Goal: Information Seeking & Learning: Learn about a topic

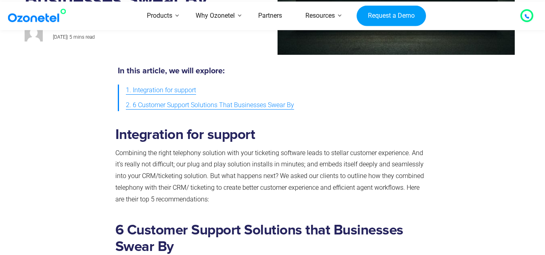
scroll to position [172, 0]
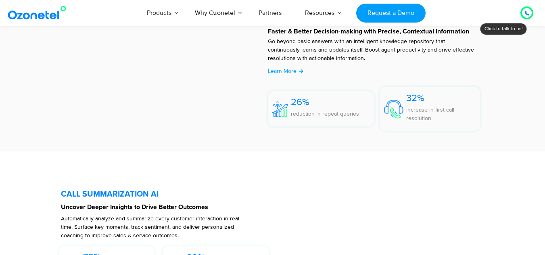
scroll to position [1739, 0]
